Goal: Task Accomplishment & Management: Use online tool/utility

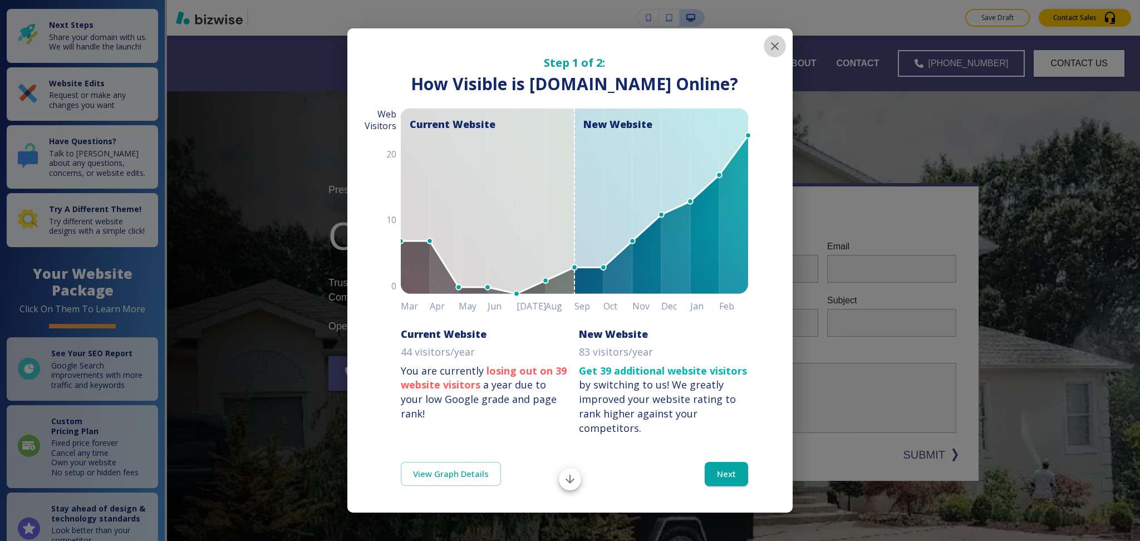
click at [777, 55] on button "button" at bounding box center [775, 46] width 22 height 22
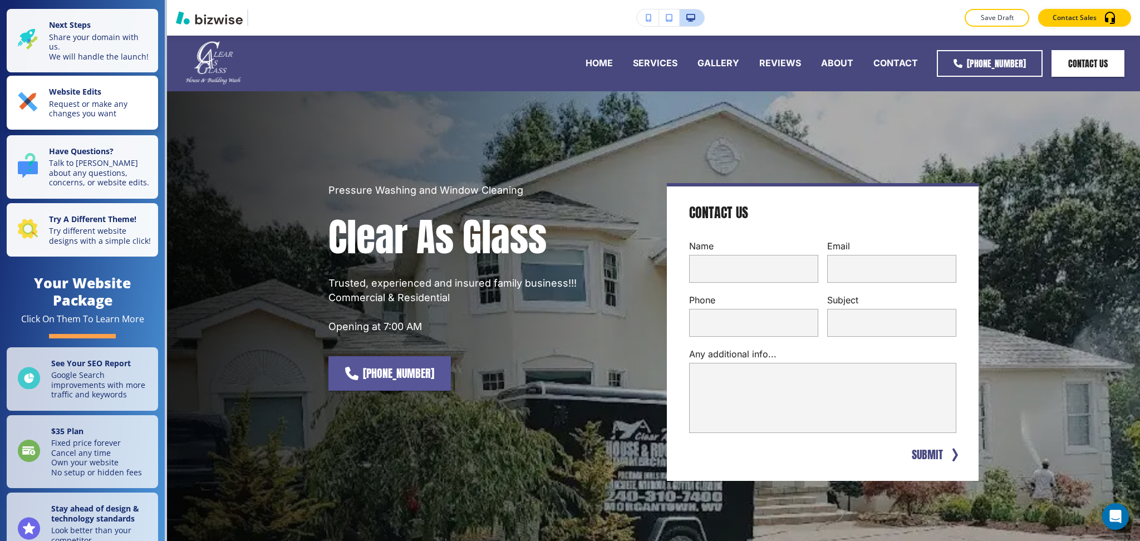
click at [67, 108] on p "Request or make any changes you want" at bounding box center [100, 108] width 102 height 19
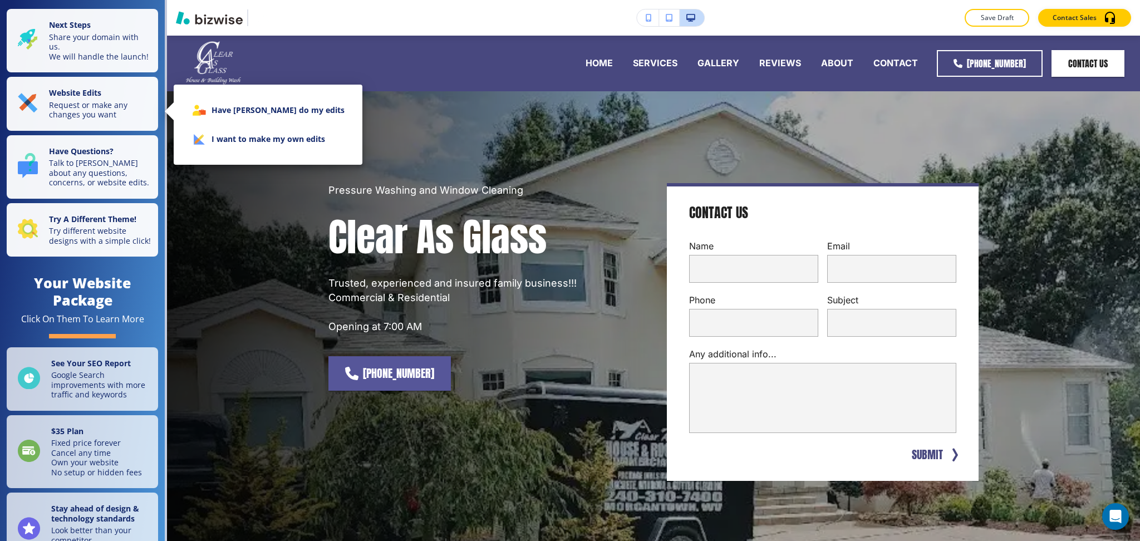
click at [274, 128] on li "I want to make my own edits" at bounding box center [268, 139] width 171 height 29
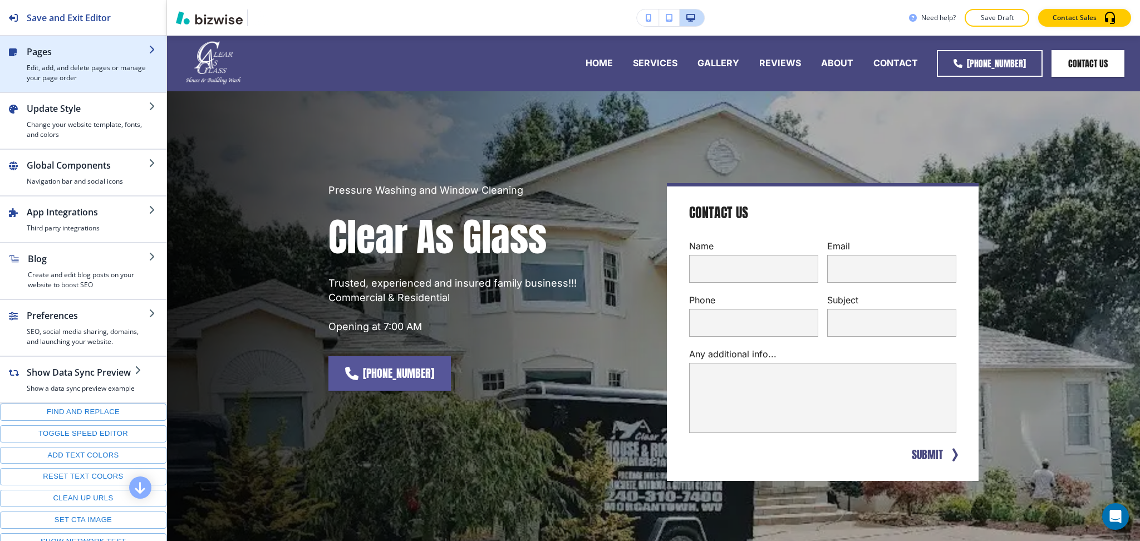
click at [101, 63] on h4 "Edit, add, and delete pages or manage your page order" at bounding box center [88, 73] width 122 height 20
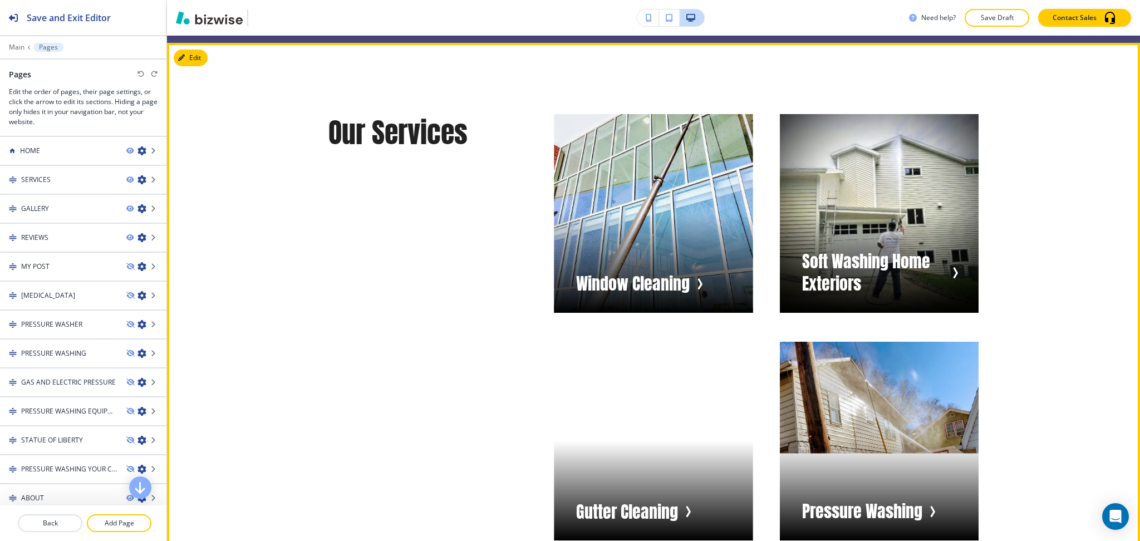
scroll to position [1854, 0]
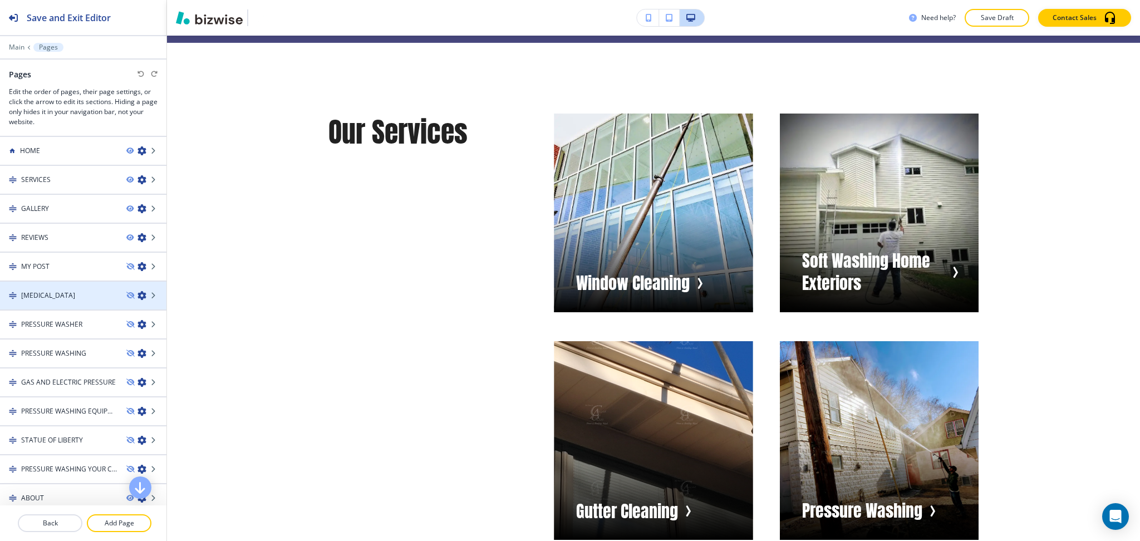
click at [75, 294] on h4 "[MEDICAL_DATA]" at bounding box center [48, 295] width 54 height 10
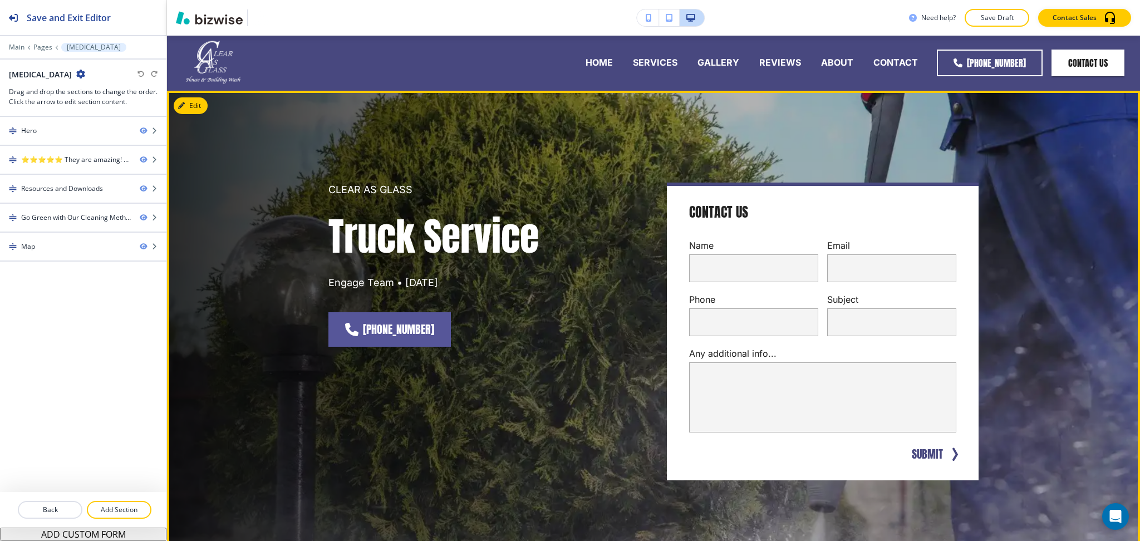
scroll to position [0, 0]
